Goal: Navigation & Orientation: Find specific page/section

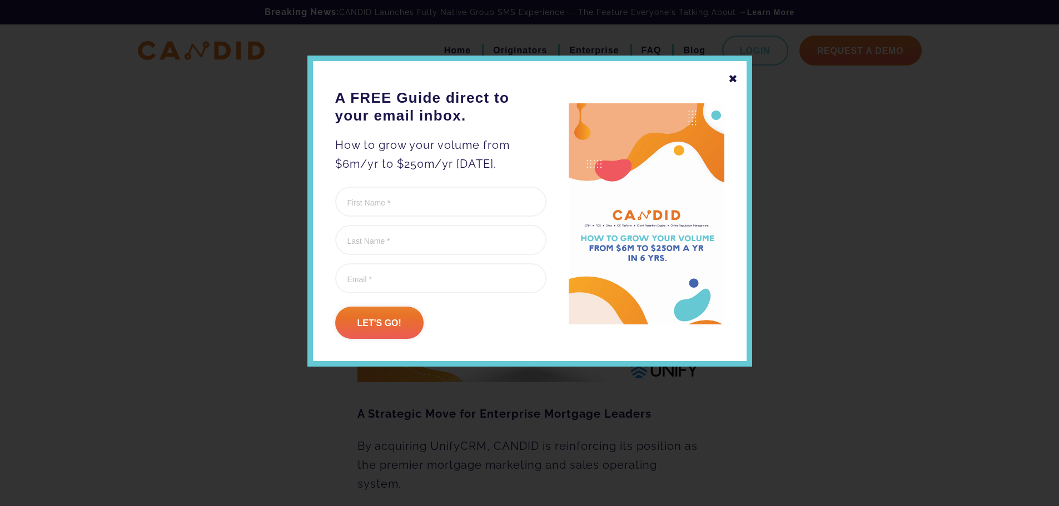
click at [737, 79] on div "✖" at bounding box center [733, 78] width 10 height 19
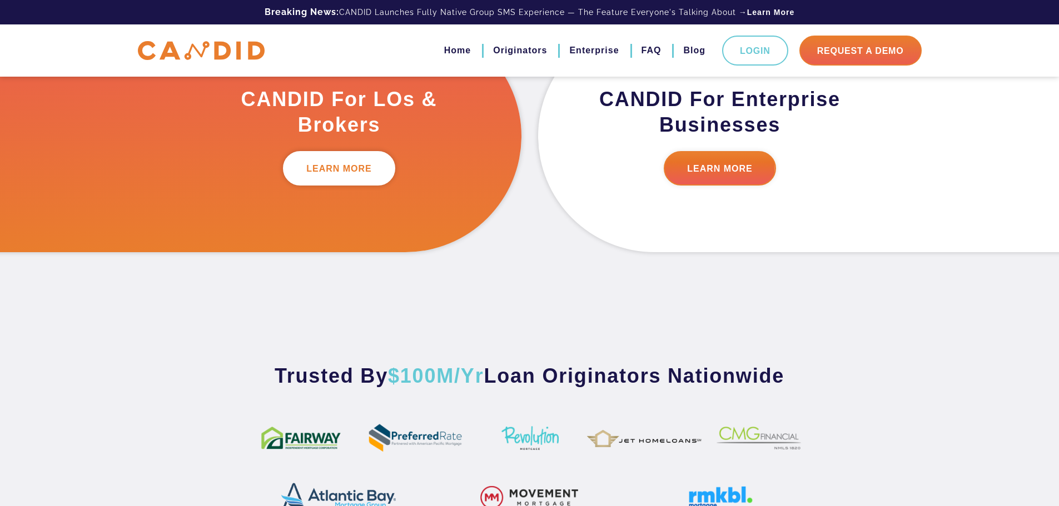
scroll to position [445, 0]
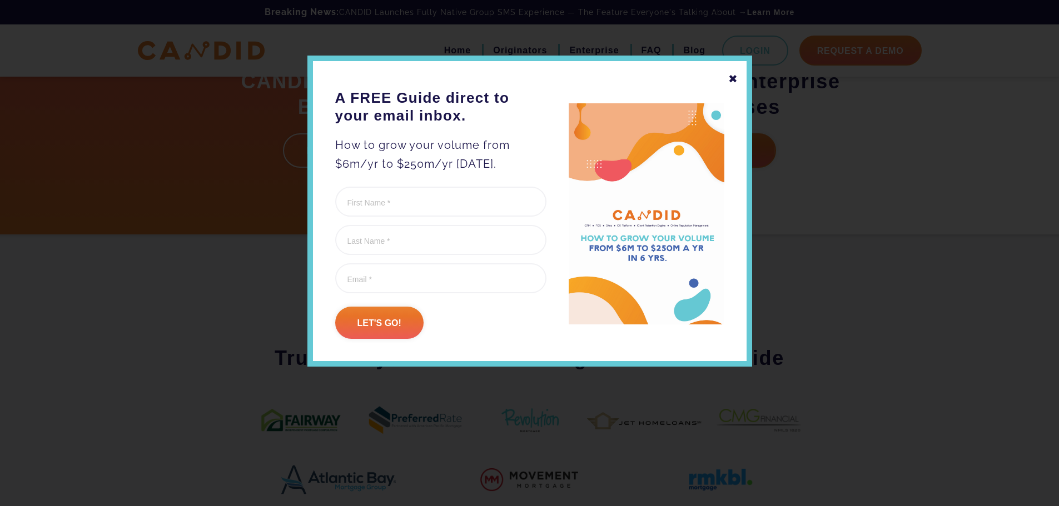
click at [735, 77] on div "✖" at bounding box center [733, 78] width 10 height 19
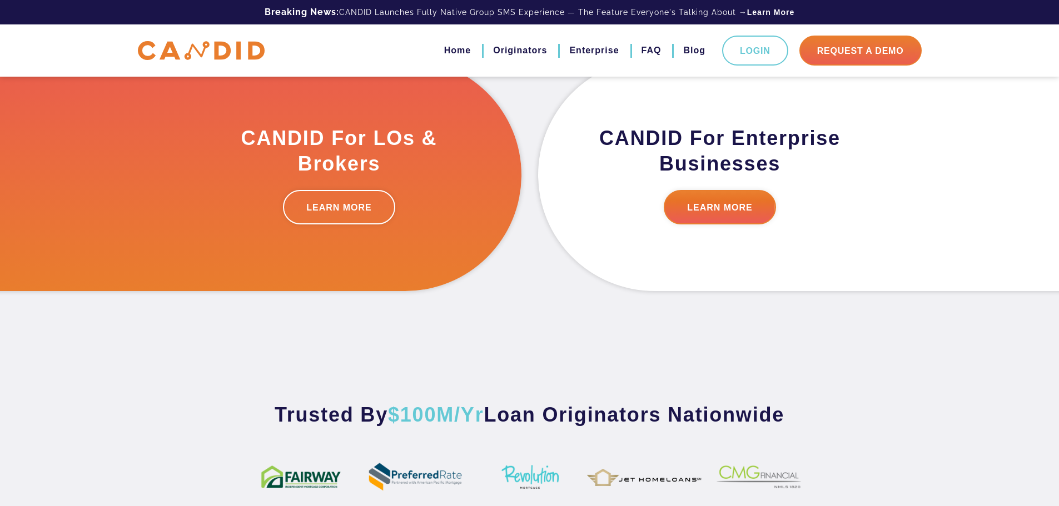
scroll to position [389, 0]
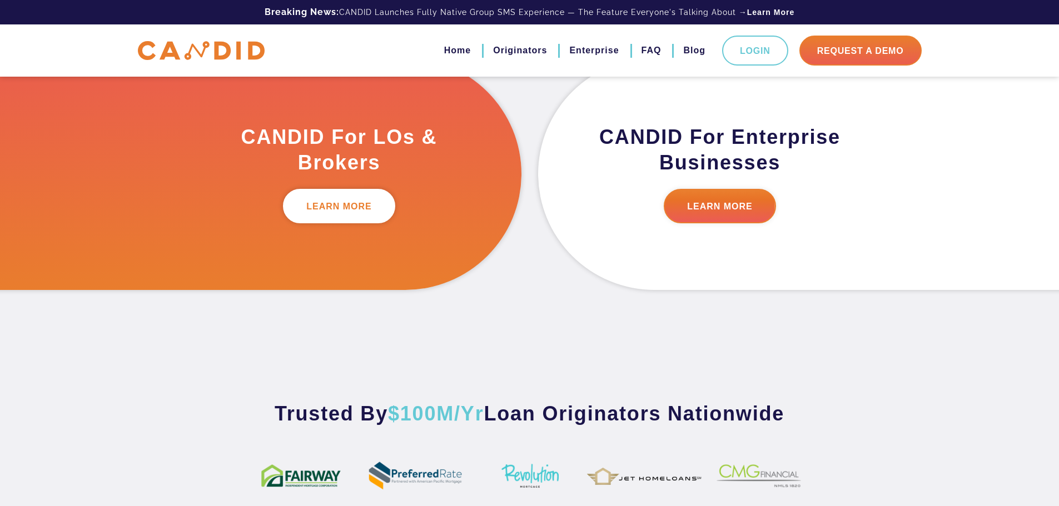
click at [355, 206] on link "LEARN MORE" at bounding box center [339, 206] width 112 height 34
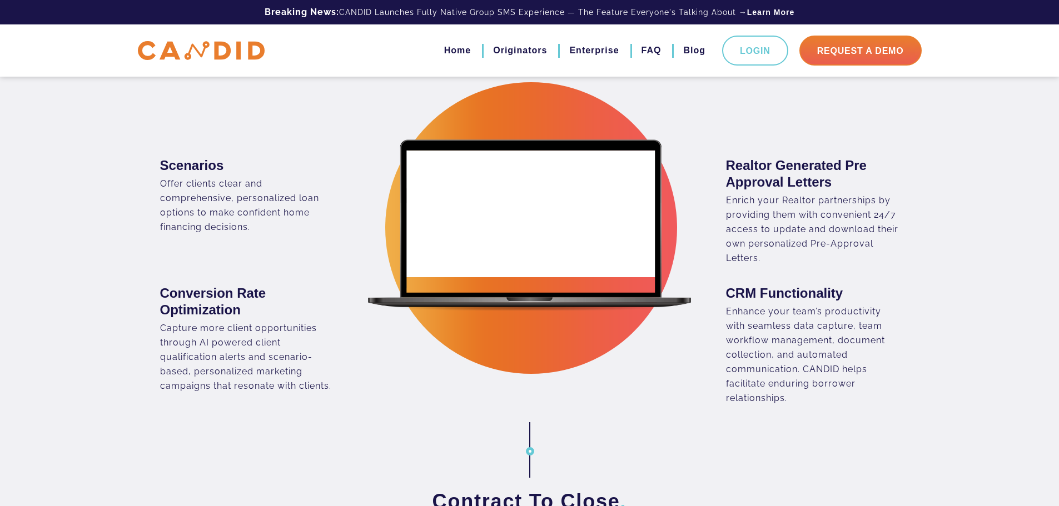
scroll to position [778, 0]
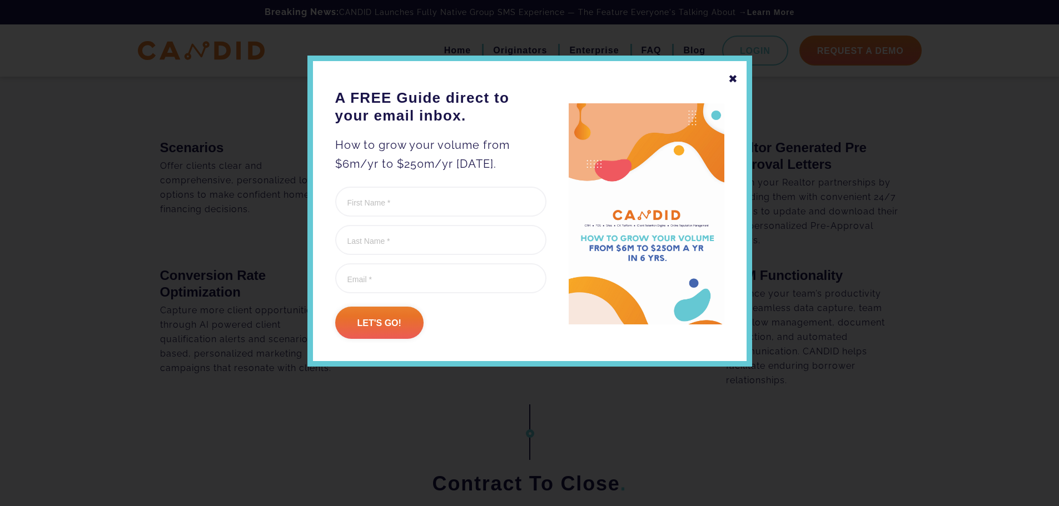
click at [735, 78] on div "✖" at bounding box center [733, 78] width 10 height 19
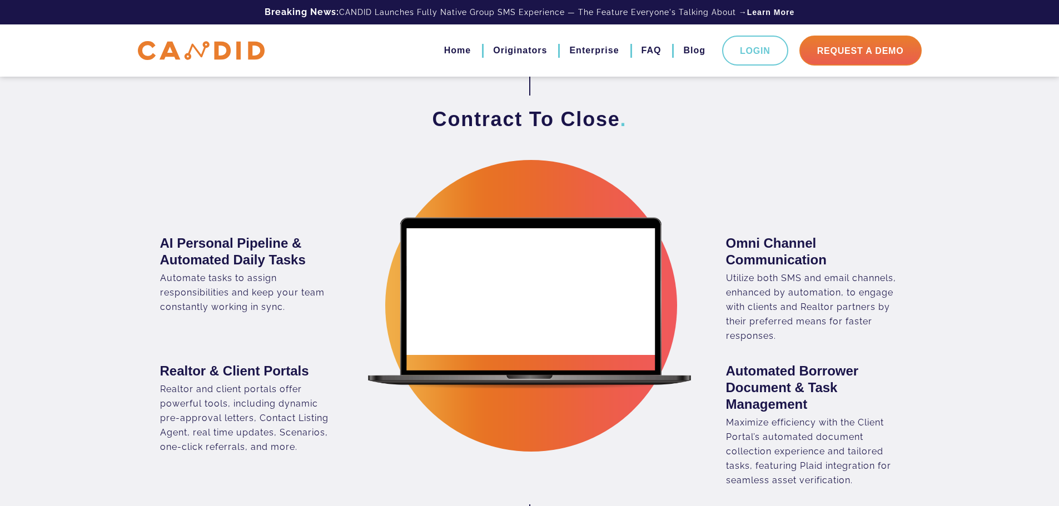
scroll to position [984, 0]
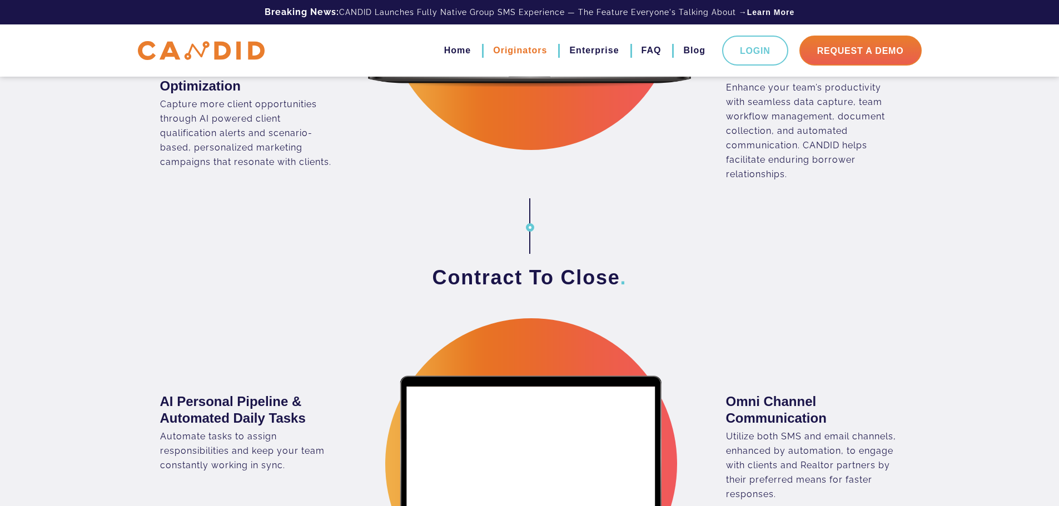
click at [533, 49] on link "Originators" at bounding box center [520, 50] width 54 height 19
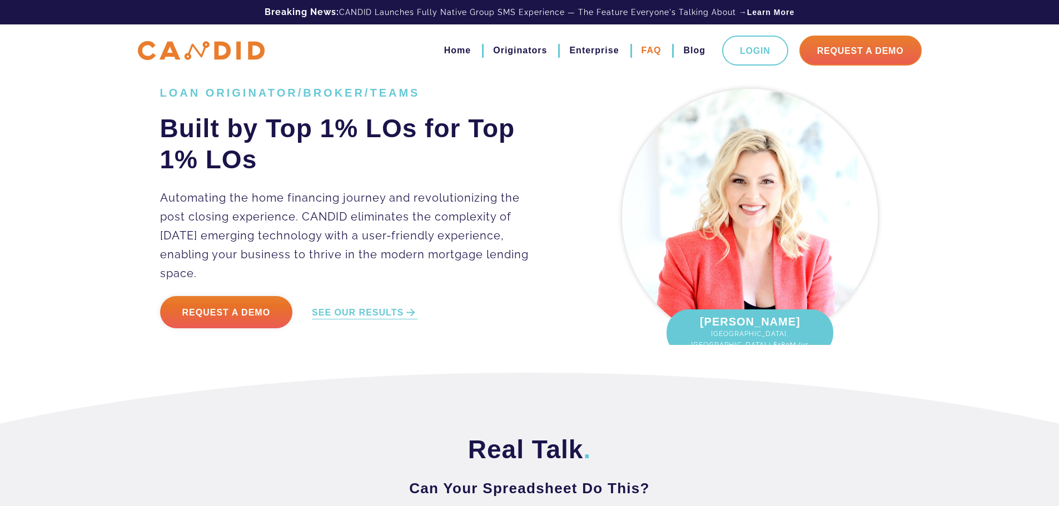
click at [650, 51] on link "FAQ" at bounding box center [651, 50] width 20 height 19
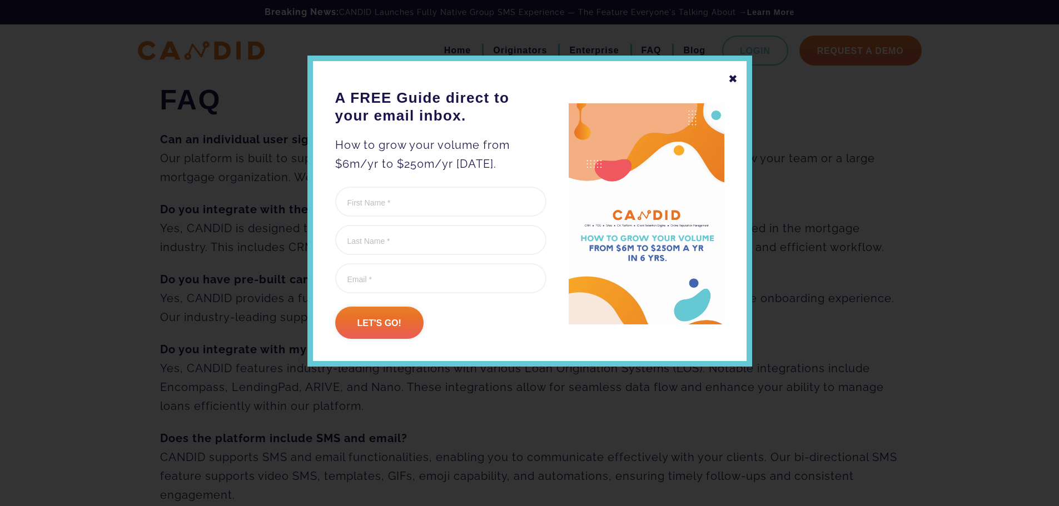
click at [732, 78] on div "✖" at bounding box center [733, 78] width 10 height 19
